Goal: Task Accomplishment & Management: Use online tool/utility

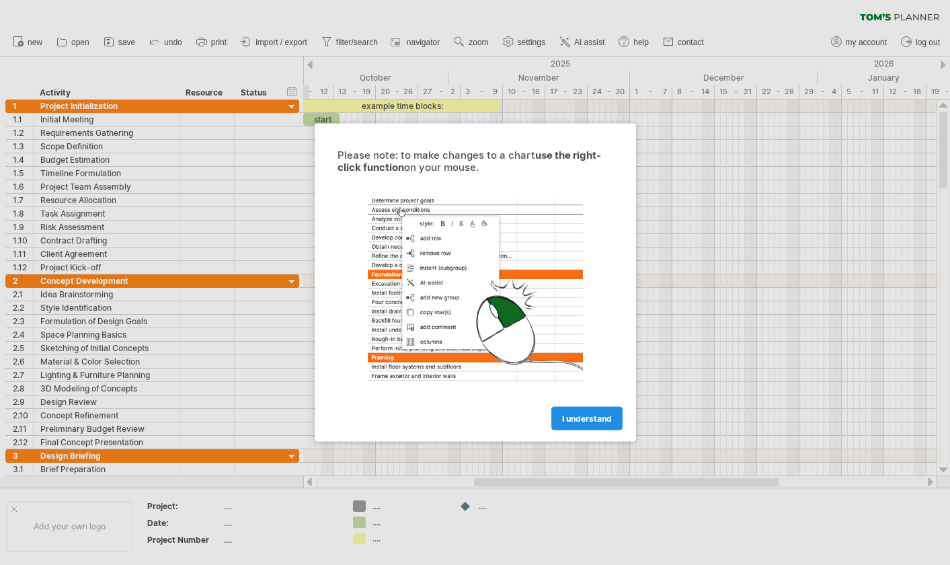
click at [601, 415] on span "I understand" at bounding box center [587, 419] width 50 height 10
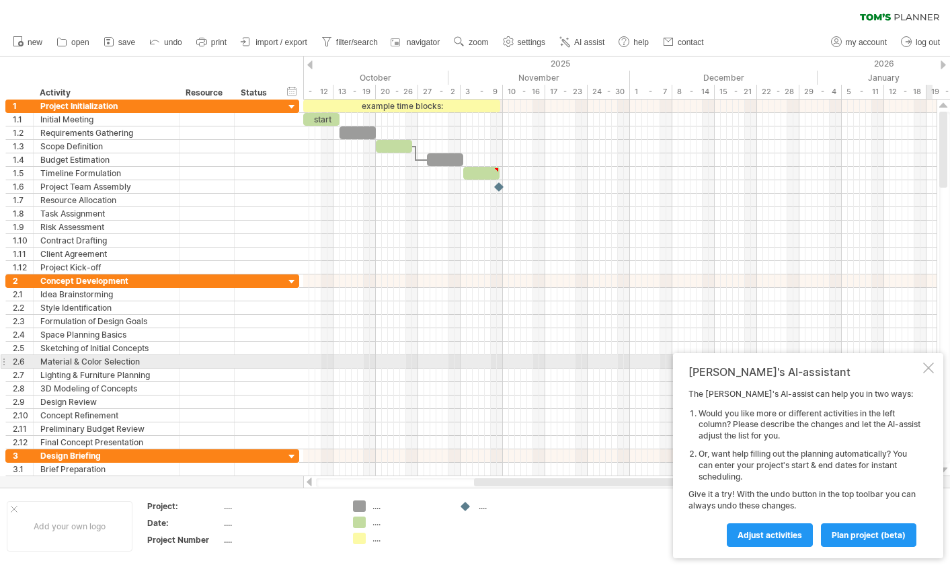
click at [931, 368] on div at bounding box center [928, 367] width 11 height 11
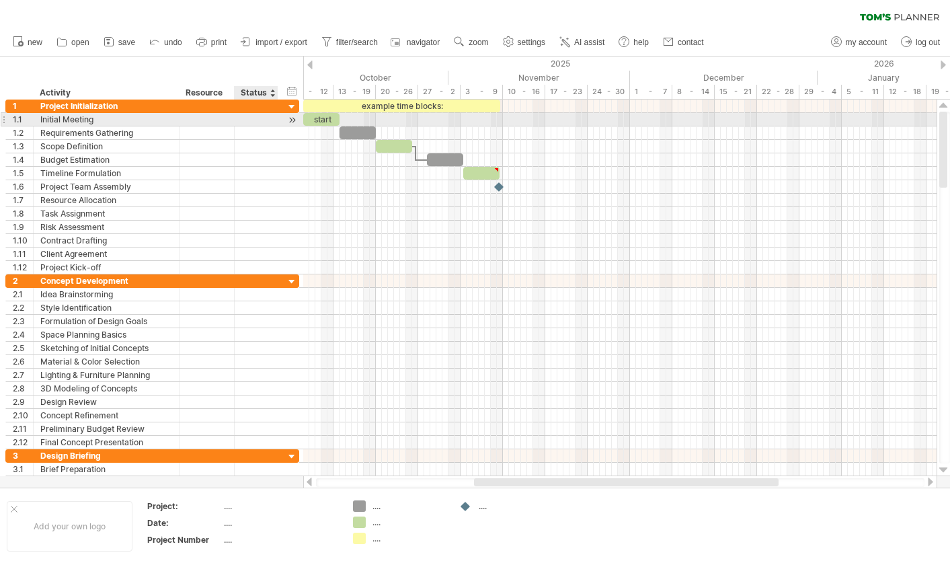
click at [293, 119] on div at bounding box center [292, 120] width 13 height 14
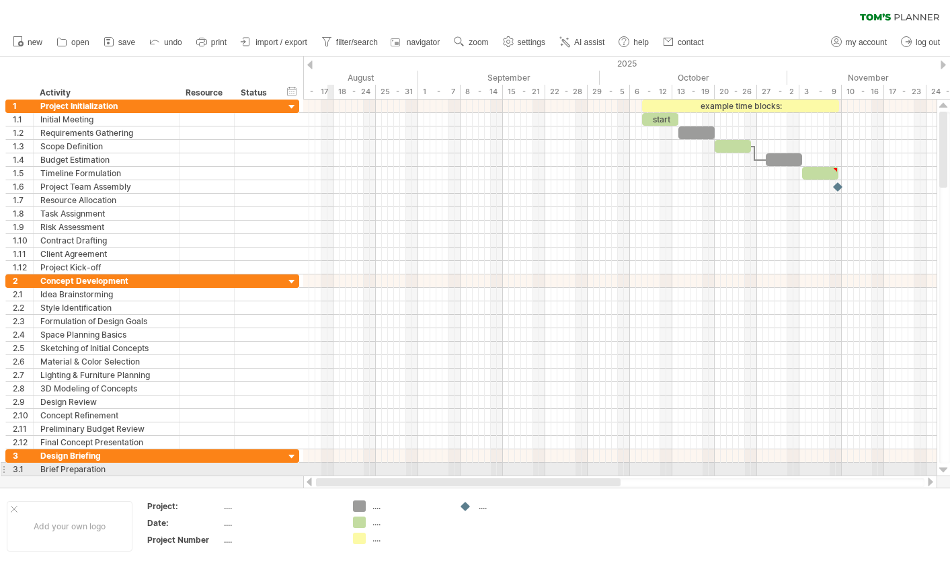
drag, startPoint x: 536, startPoint y: 484, endPoint x: 327, endPoint y: 474, distance: 209.4
click at [327, 474] on div "Trying to reach [DOMAIN_NAME] Connected again... 0% clear filter new 1" at bounding box center [475, 282] width 950 height 565
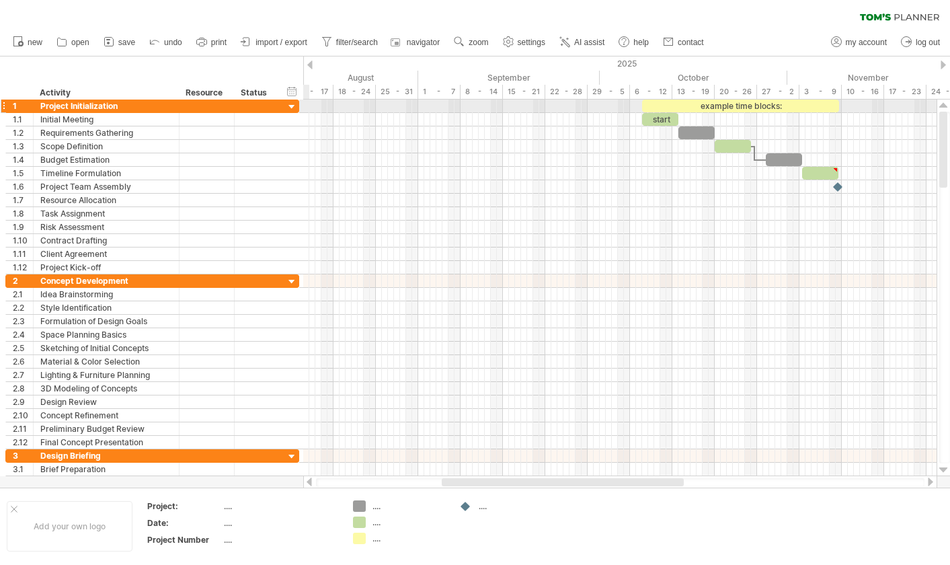
click at [291, 106] on div at bounding box center [292, 107] width 13 height 13
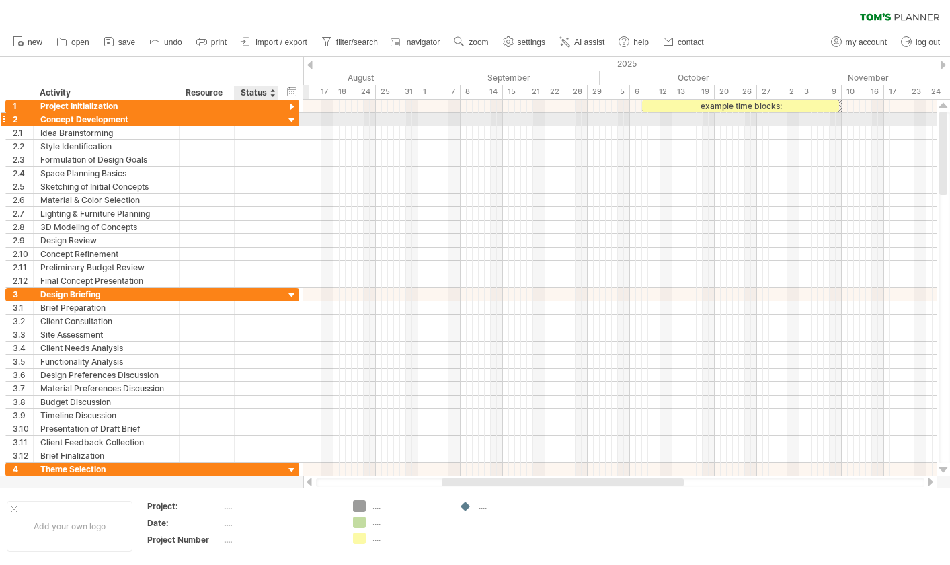
click at [292, 116] on div at bounding box center [292, 120] width 13 height 13
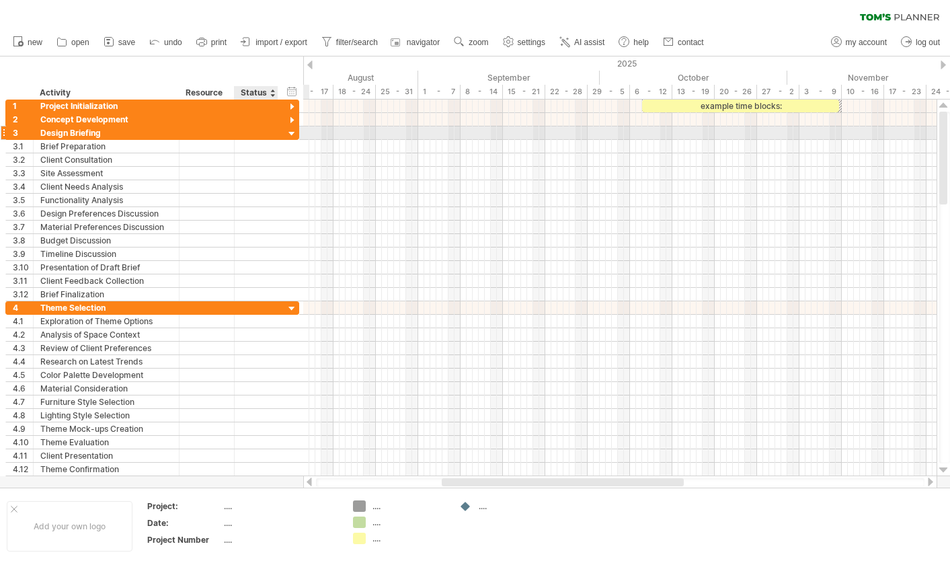
click at [288, 135] on div at bounding box center [292, 134] width 13 height 13
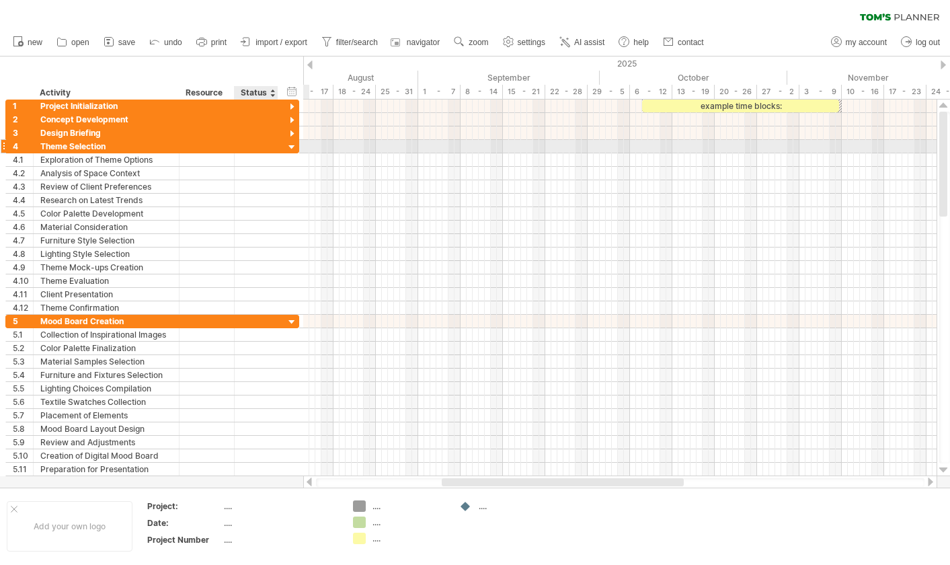
click at [288, 147] on div at bounding box center [292, 147] width 13 height 13
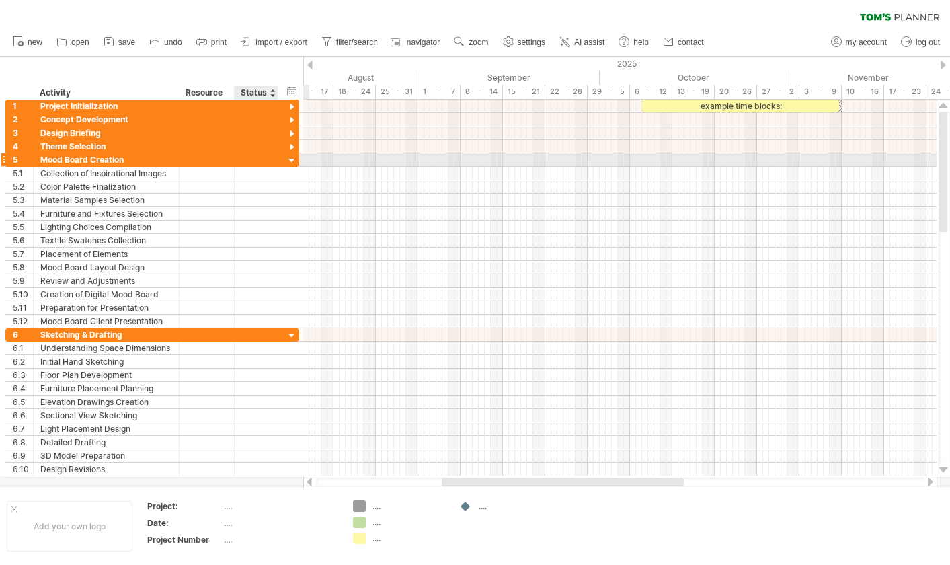
click at [291, 163] on div at bounding box center [292, 161] width 13 height 13
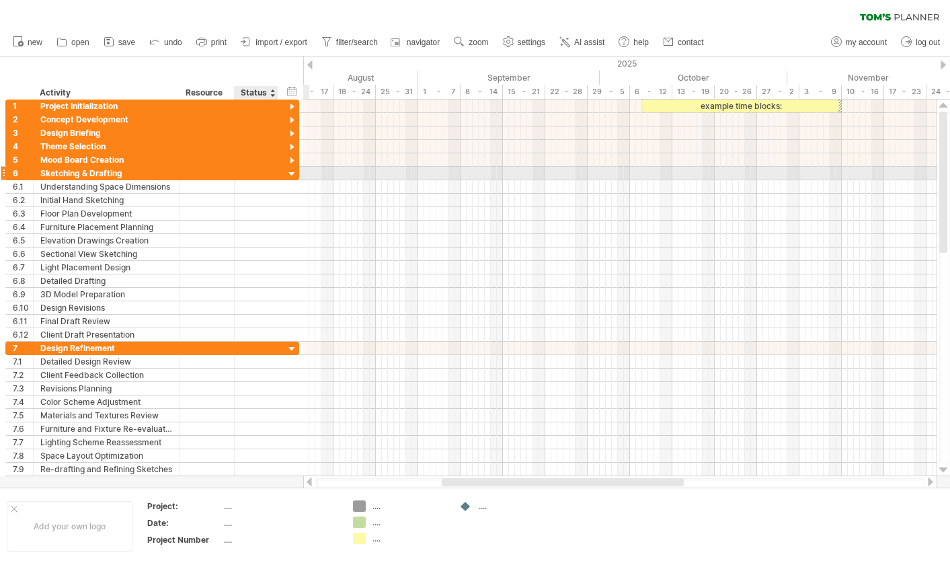
click at [290, 178] on div at bounding box center [292, 174] width 13 height 13
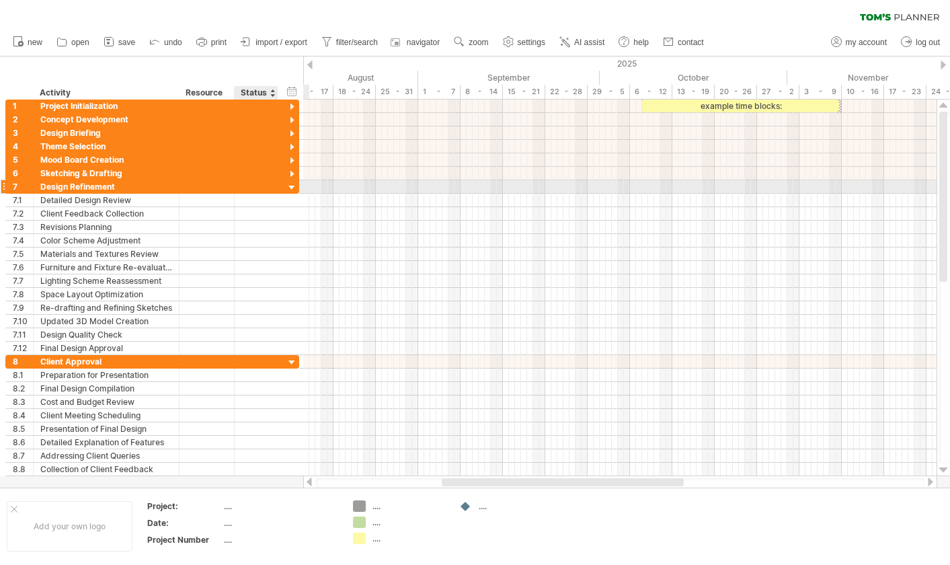
click at [289, 188] on div at bounding box center [292, 188] width 13 height 13
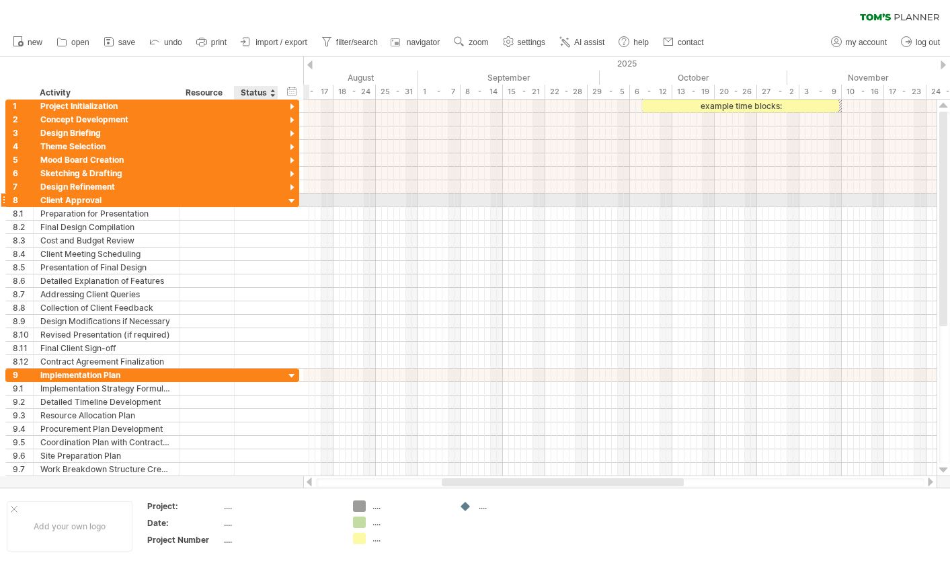
click at [291, 202] on div at bounding box center [292, 201] width 13 height 13
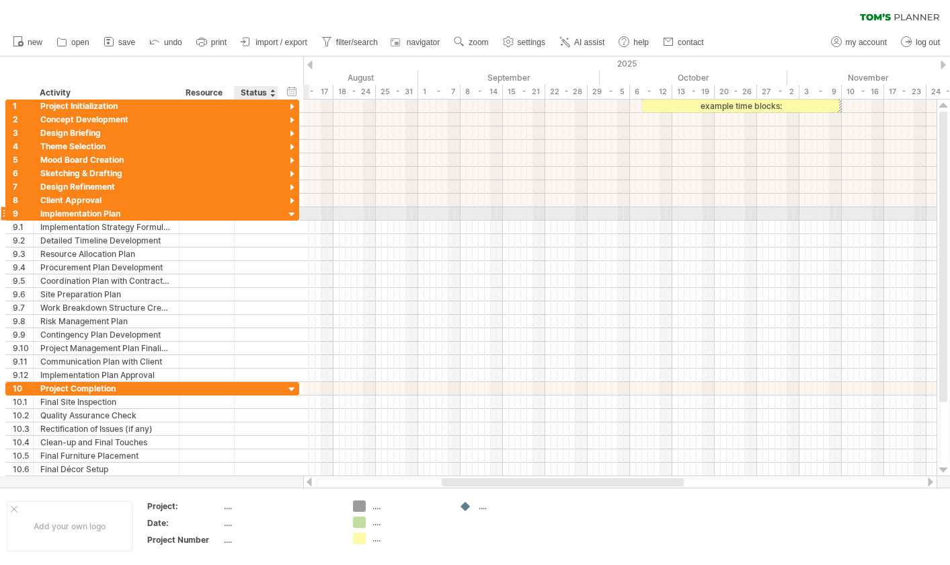
click at [293, 211] on div at bounding box center [292, 214] width 13 height 13
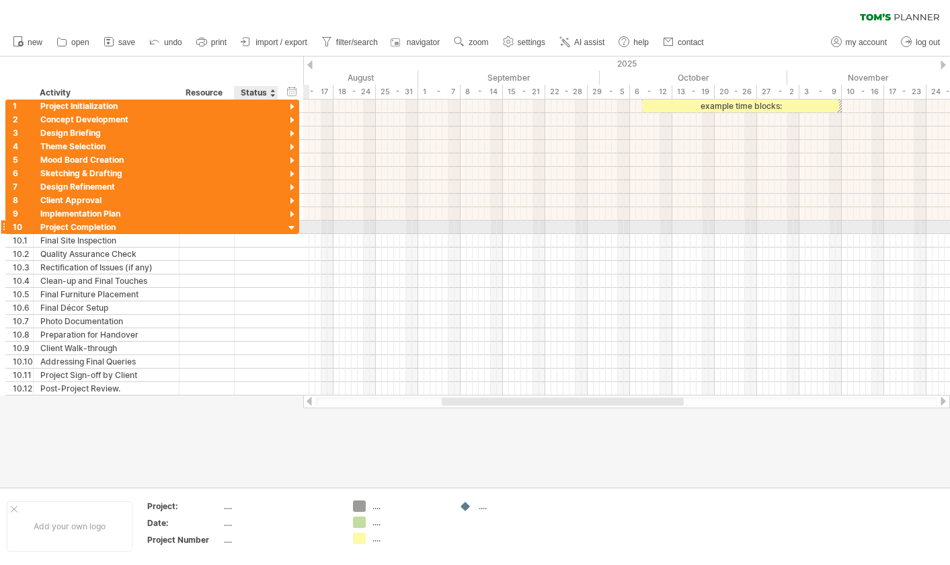
click at [293, 231] on div at bounding box center [292, 228] width 13 height 13
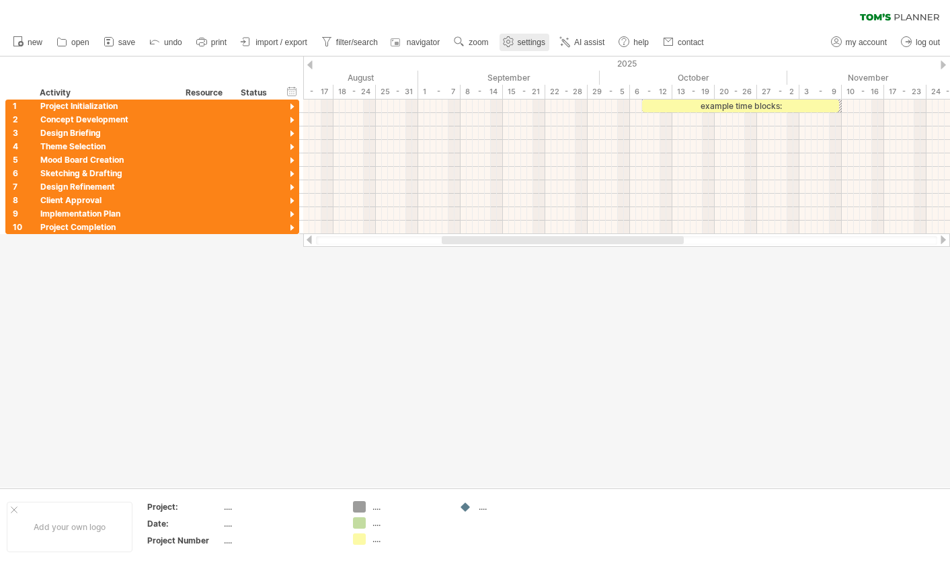
click at [527, 44] on span "settings" at bounding box center [532, 42] width 28 height 9
select select "*"
select select "**"
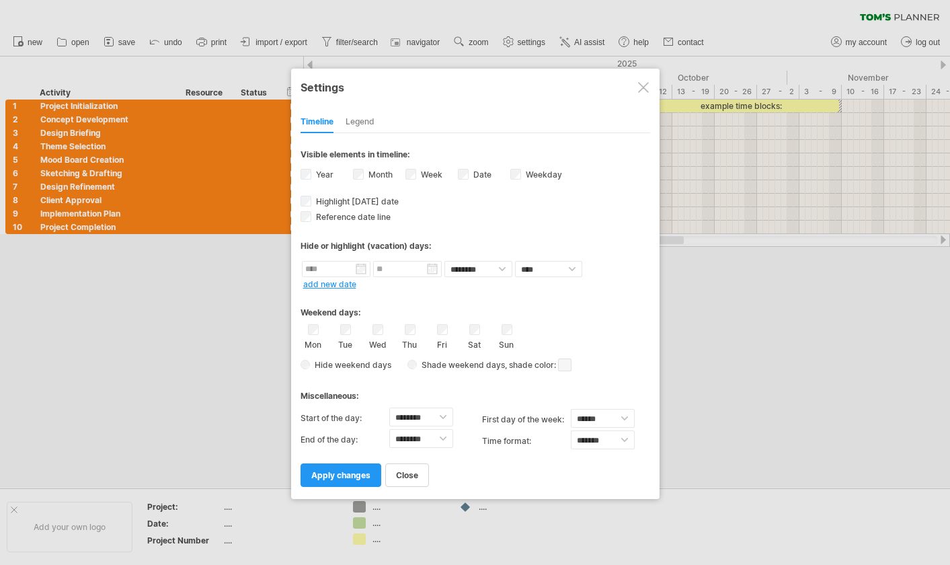
click at [349, 120] on div "Legend" at bounding box center [360, 123] width 29 height 22
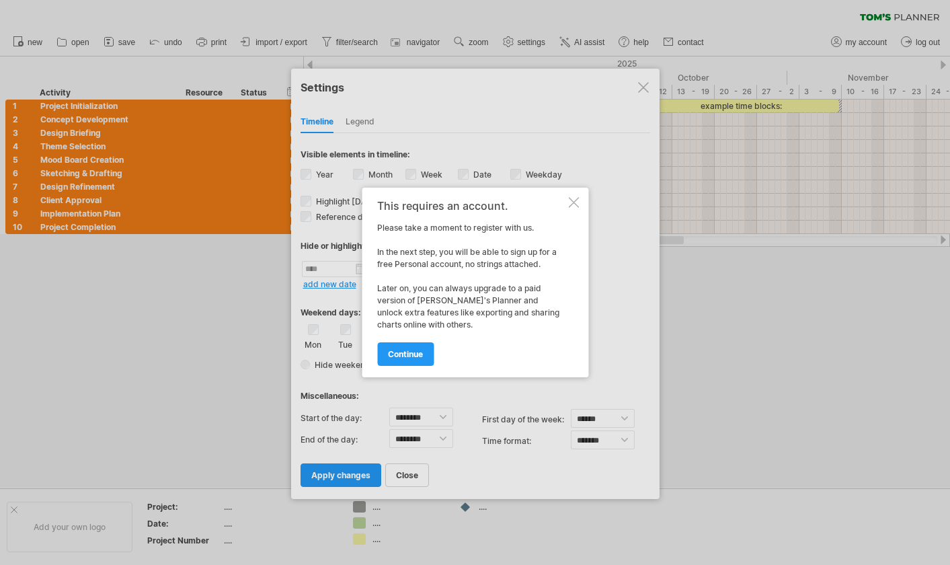
click at [581, 201] on div "This requires an account. Please take a moment to register with us. In the next…" at bounding box center [475, 283] width 227 height 190
click at [576, 200] on div at bounding box center [573, 202] width 11 height 11
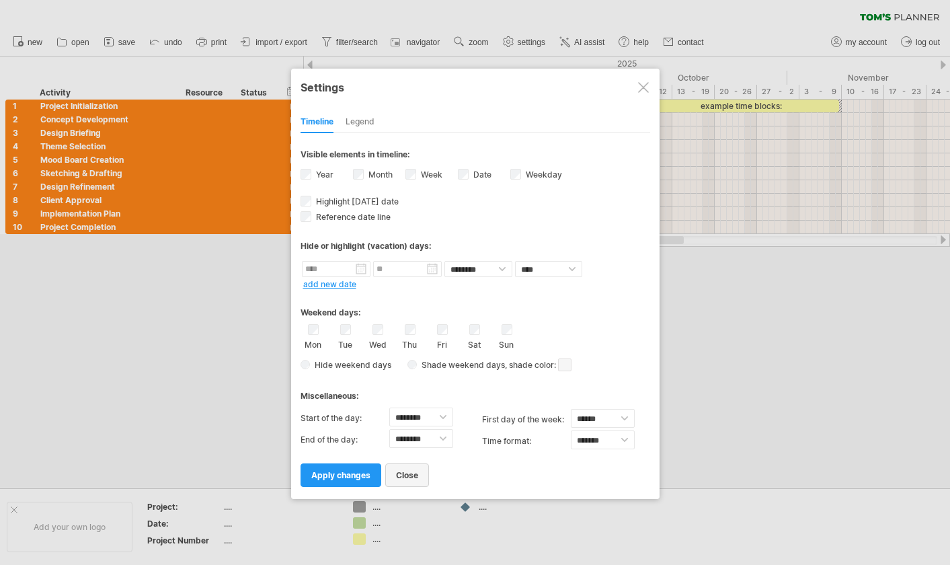
click at [399, 476] on span "close" at bounding box center [407, 475] width 22 height 10
